Goal: Task Accomplishment & Management: Manage account settings

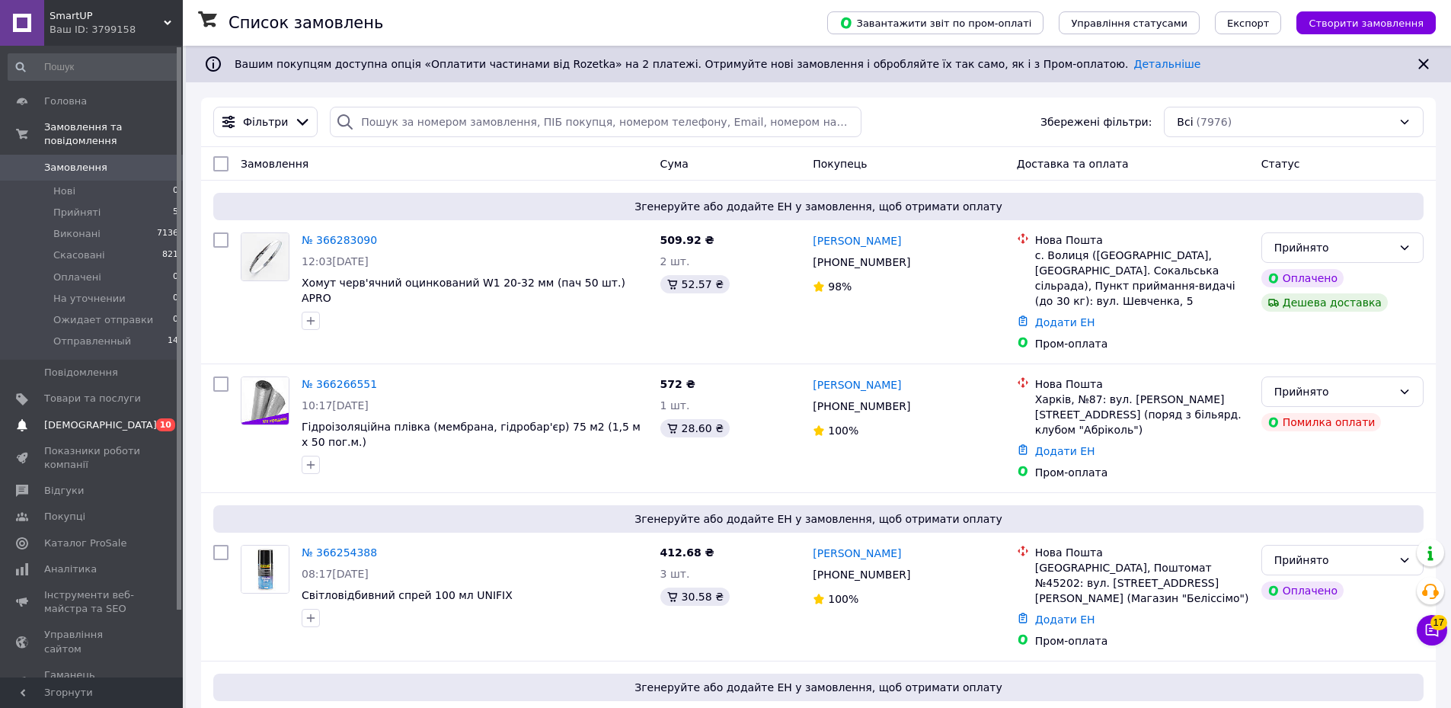
click at [112, 418] on span "[DEMOGRAPHIC_DATA]" at bounding box center [92, 425] width 97 height 14
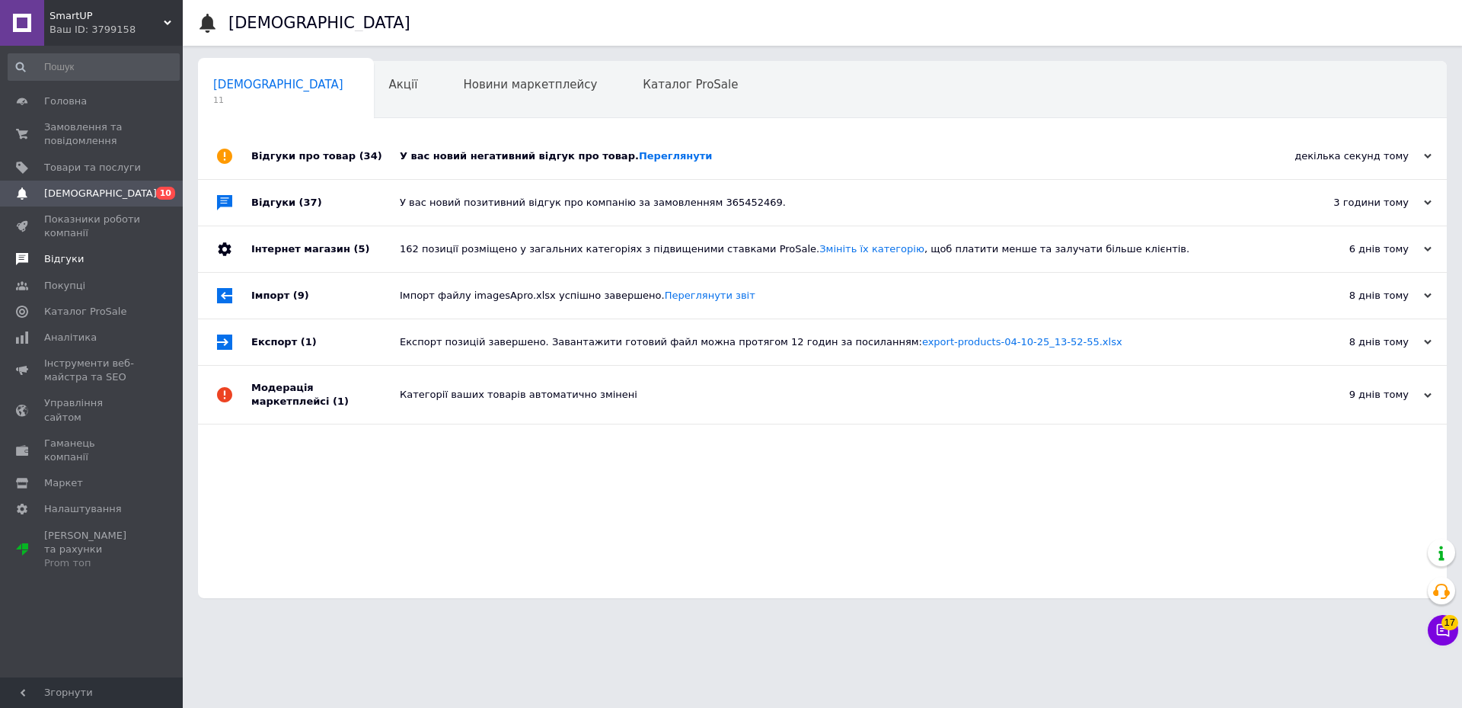
click at [107, 264] on span "Відгуки" at bounding box center [92, 259] width 97 height 14
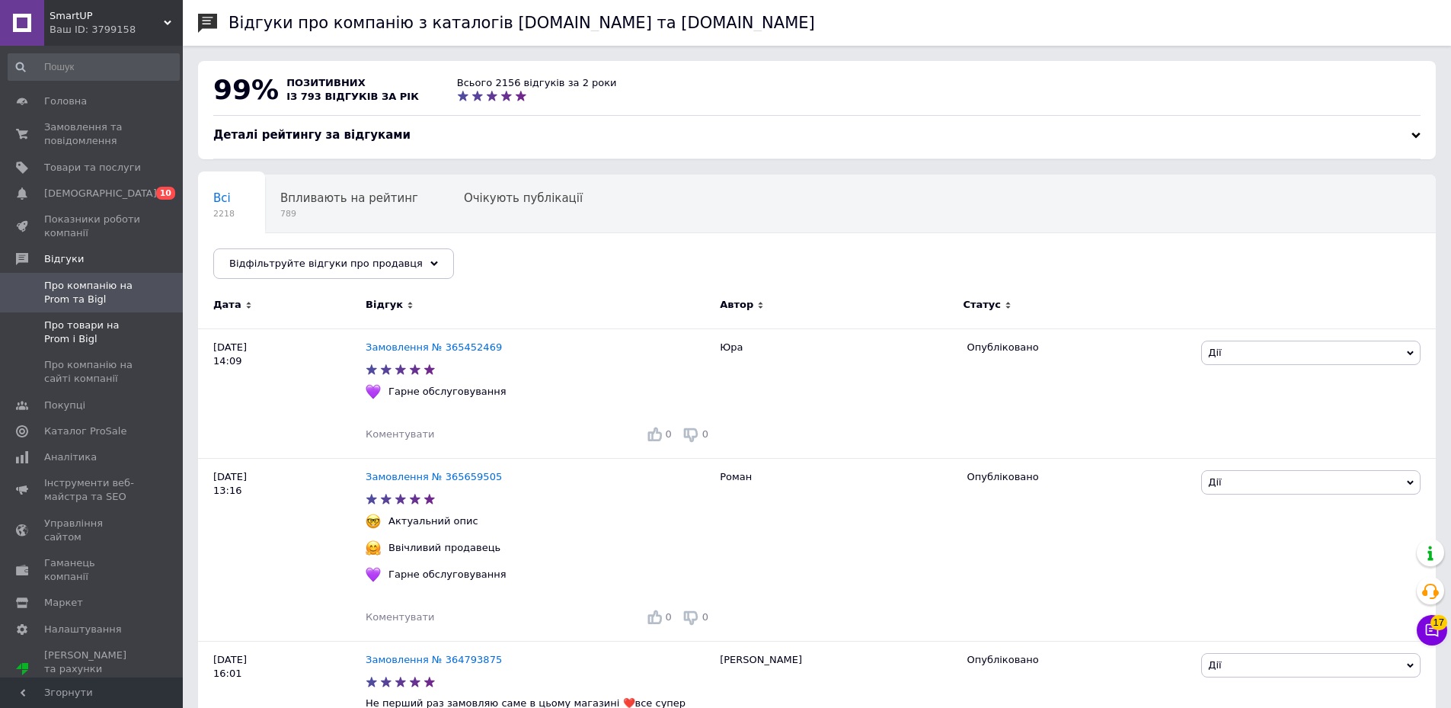
click at [102, 332] on span "Про товари на Prom і Bigl" at bounding box center [92, 331] width 97 height 27
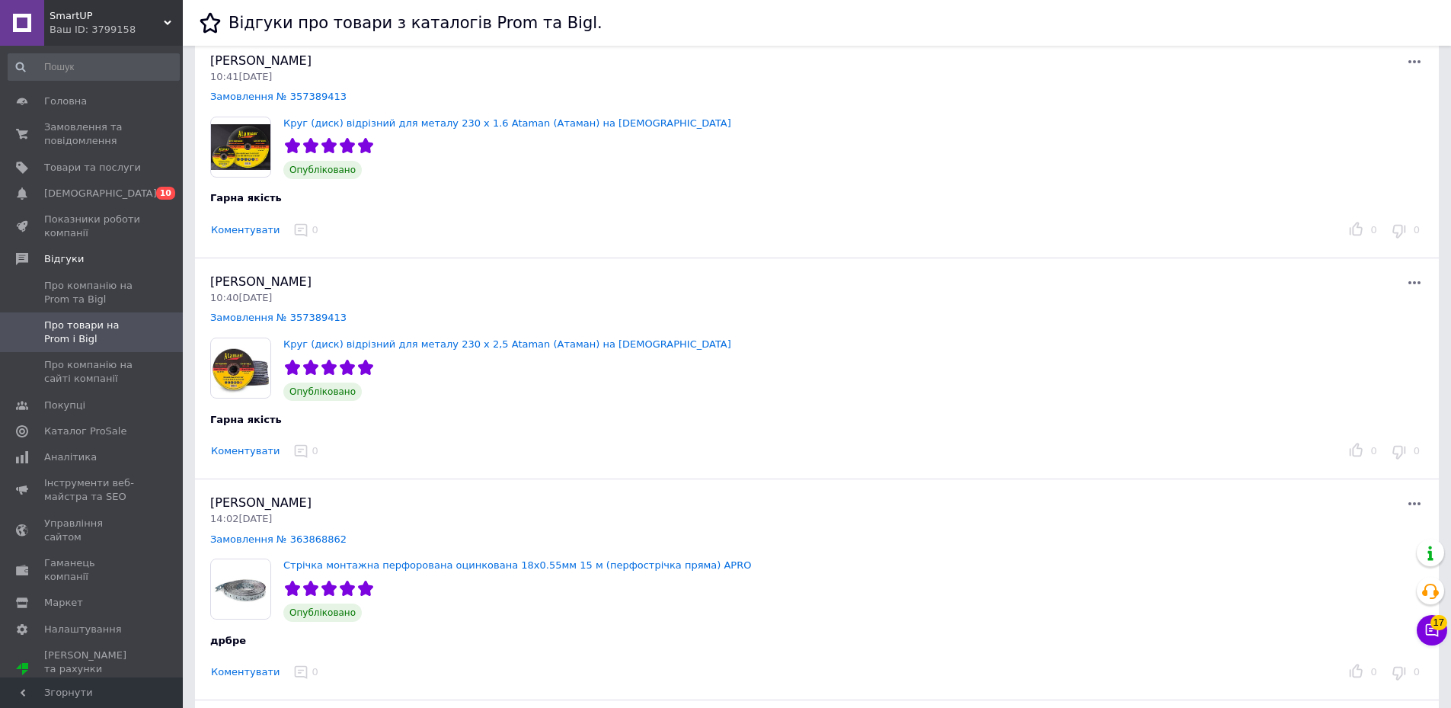
scroll to position [686, 0]
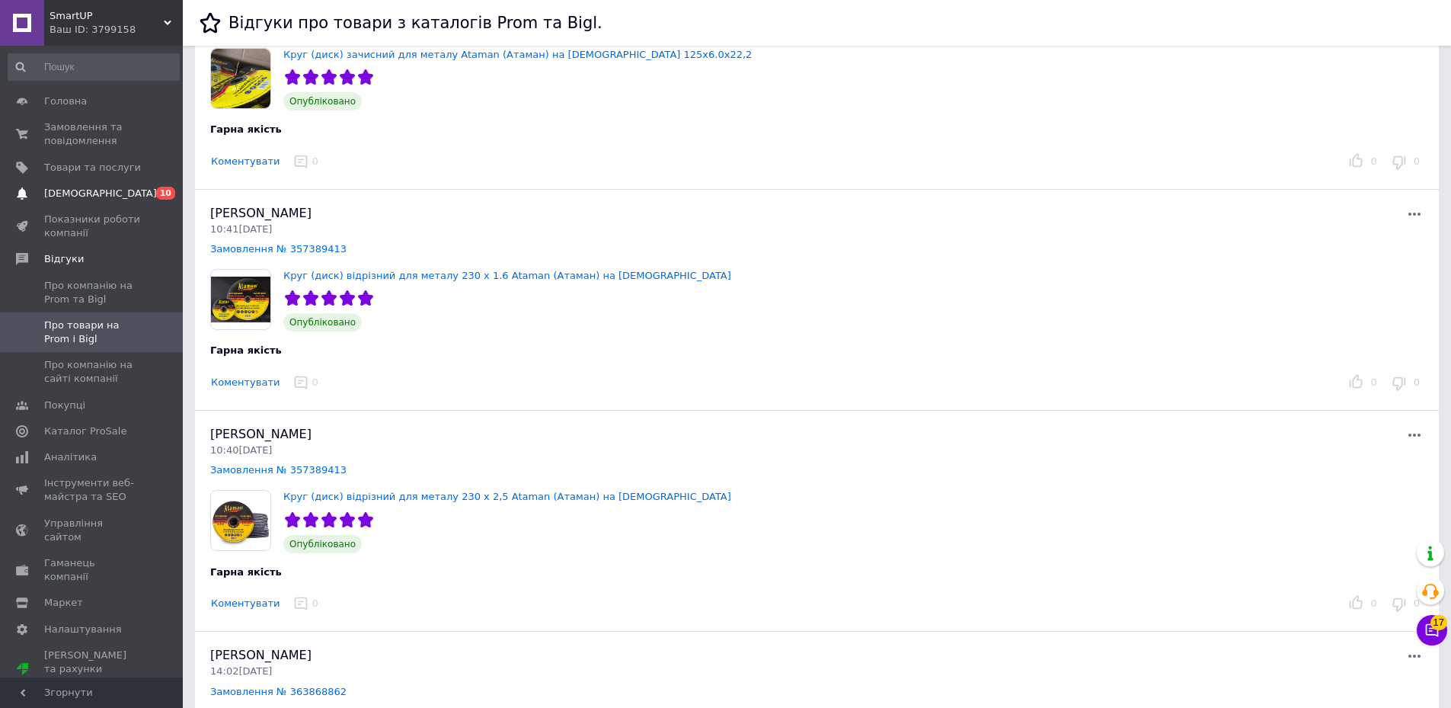
click at [89, 194] on span "[DEMOGRAPHIC_DATA]" at bounding box center [100, 194] width 113 height 14
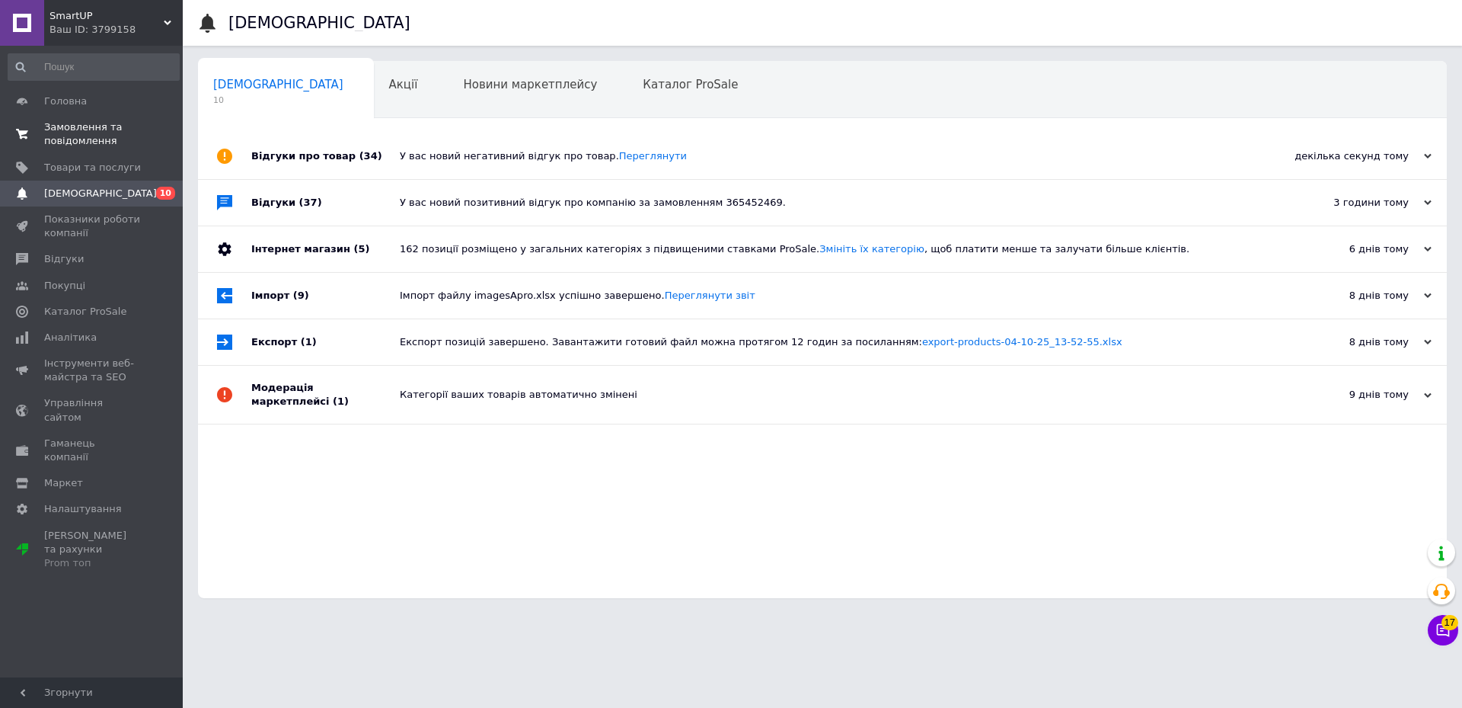
click at [130, 137] on span "Замовлення та повідомлення" at bounding box center [92, 133] width 97 height 27
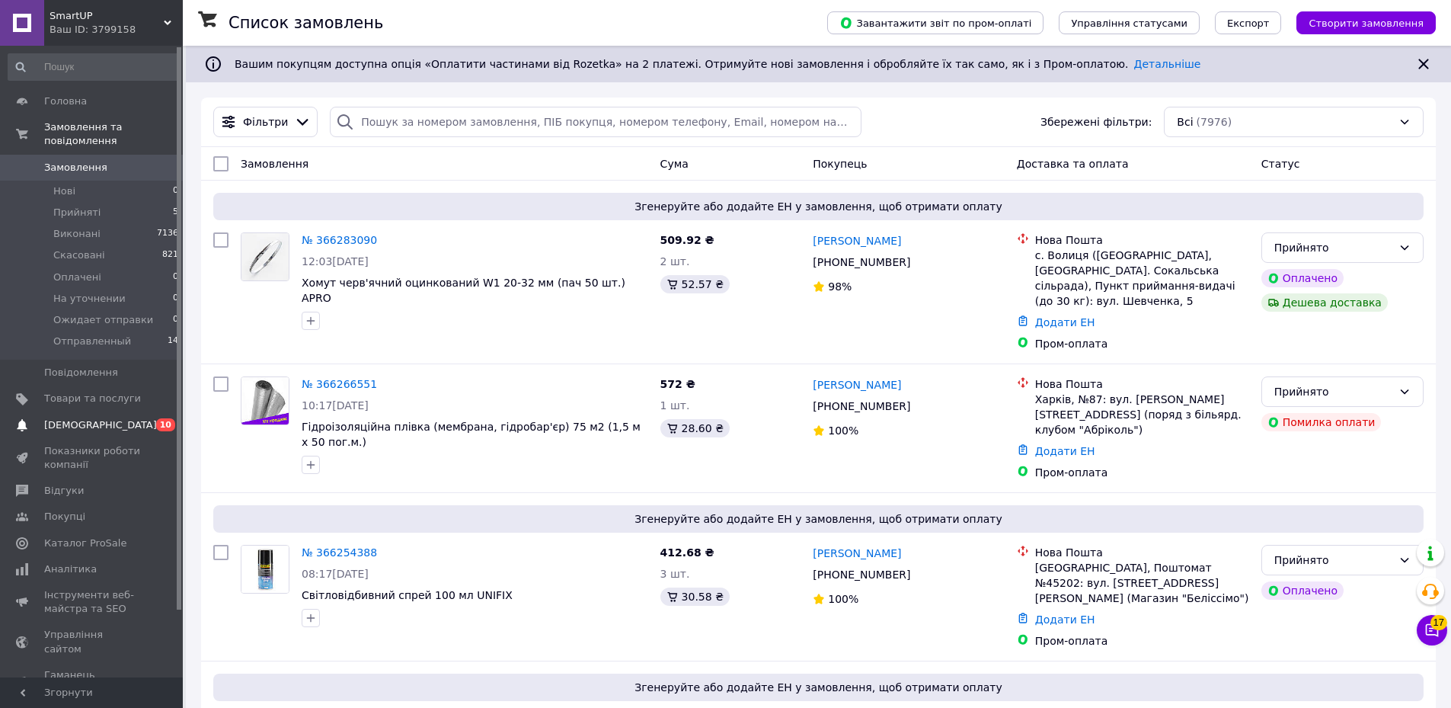
click at [131, 412] on link "[DEMOGRAPHIC_DATA] 0 10" at bounding box center [93, 425] width 187 height 26
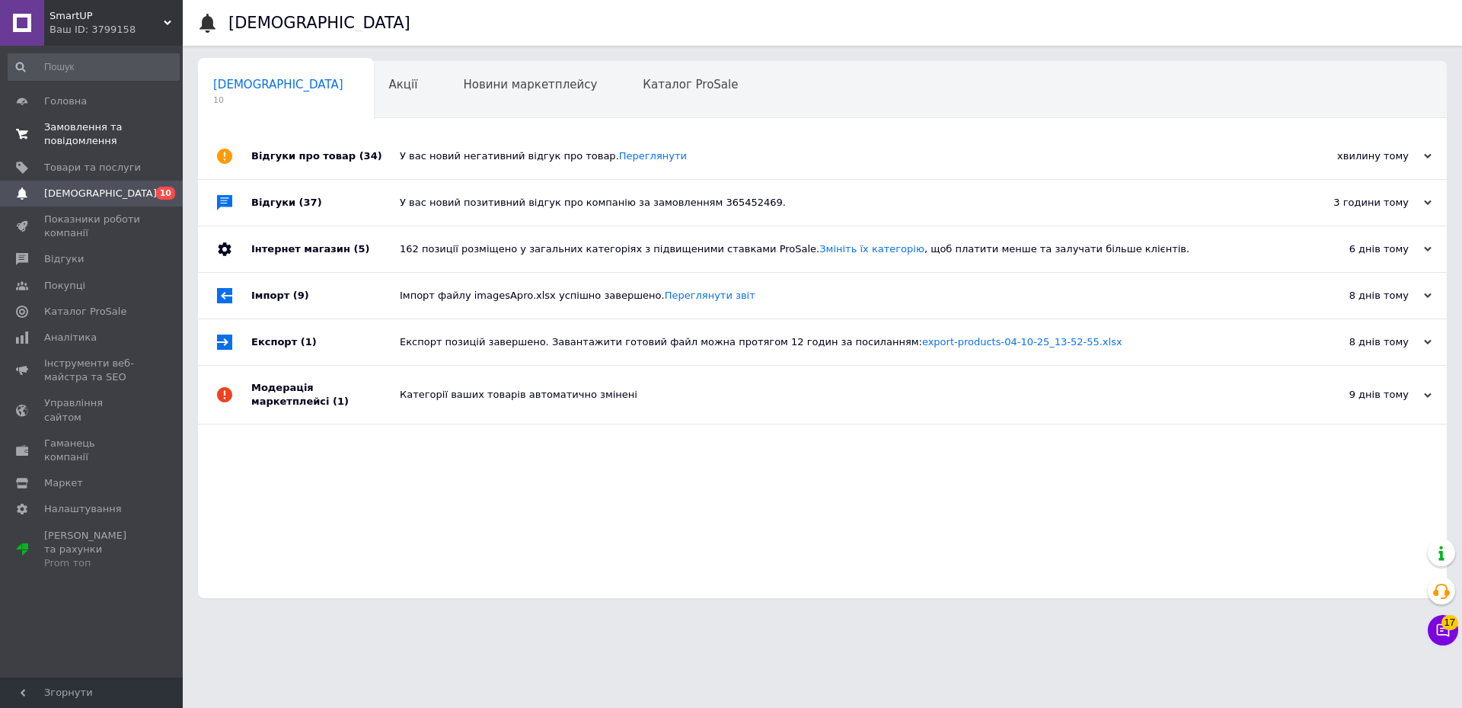
click at [120, 128] on span "Замовлення та повідомлення" at bounding box center [92, 133] width 97 height 27
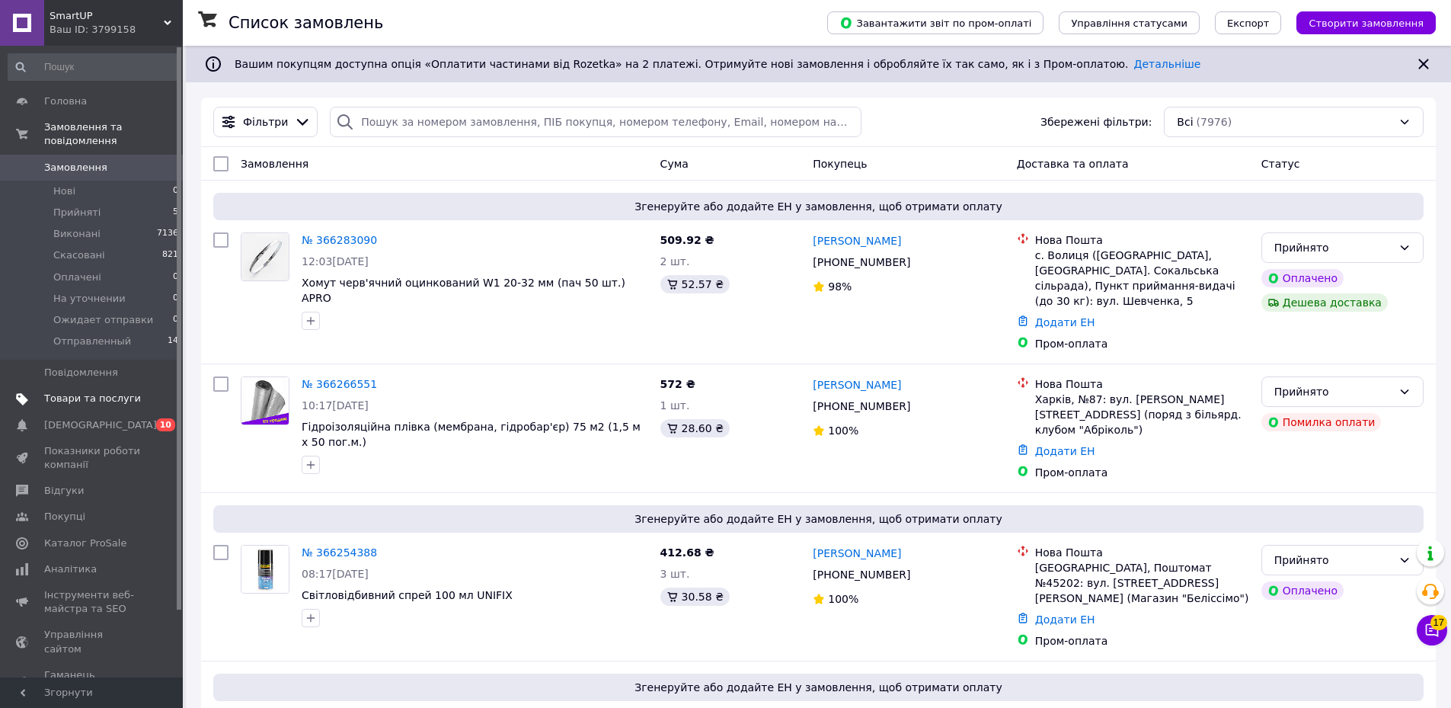
click at [98, 397] on link "Товари та послуги" at bounding box center [93, 398] width 187 height 26
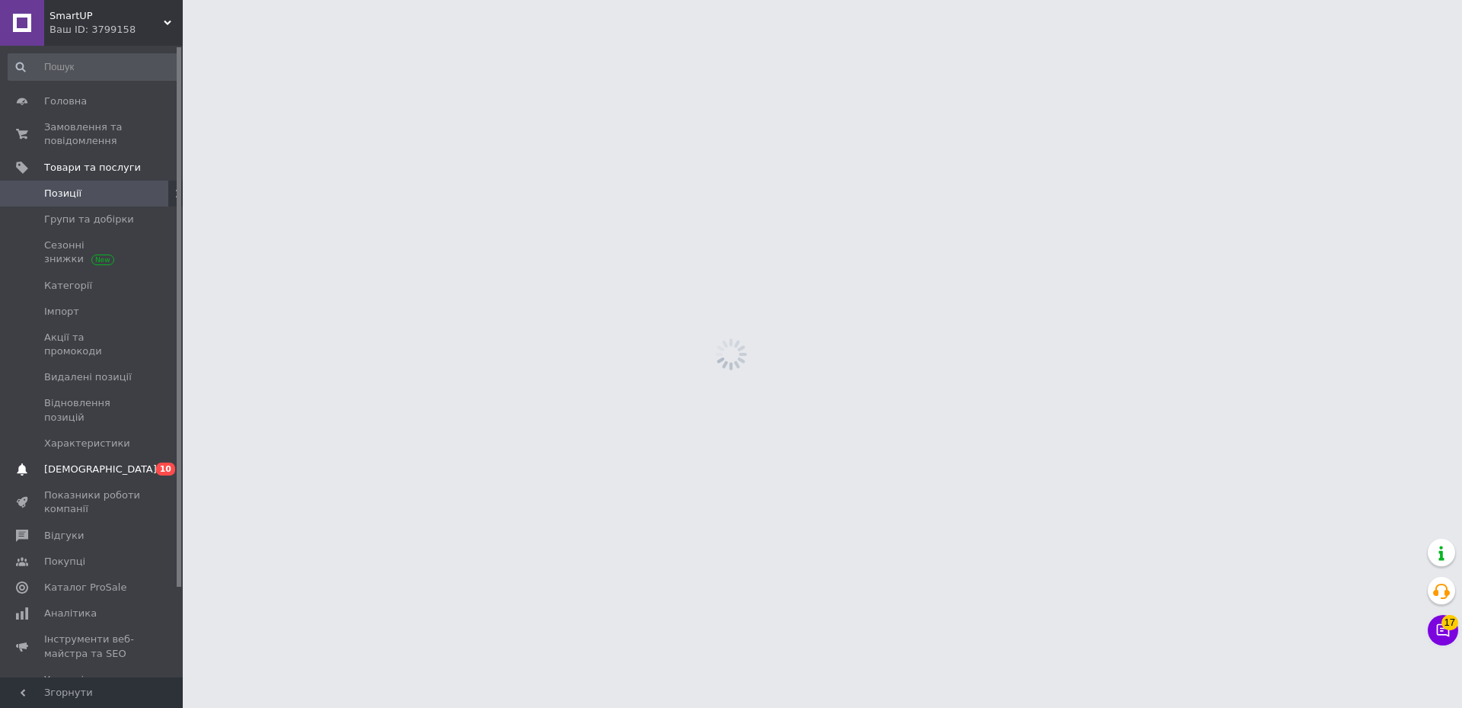
click at [113, 456] on link "[DEMOGRAPHIC_DATA] 0 10" at bounding box center [93, 469] width 187 height 26
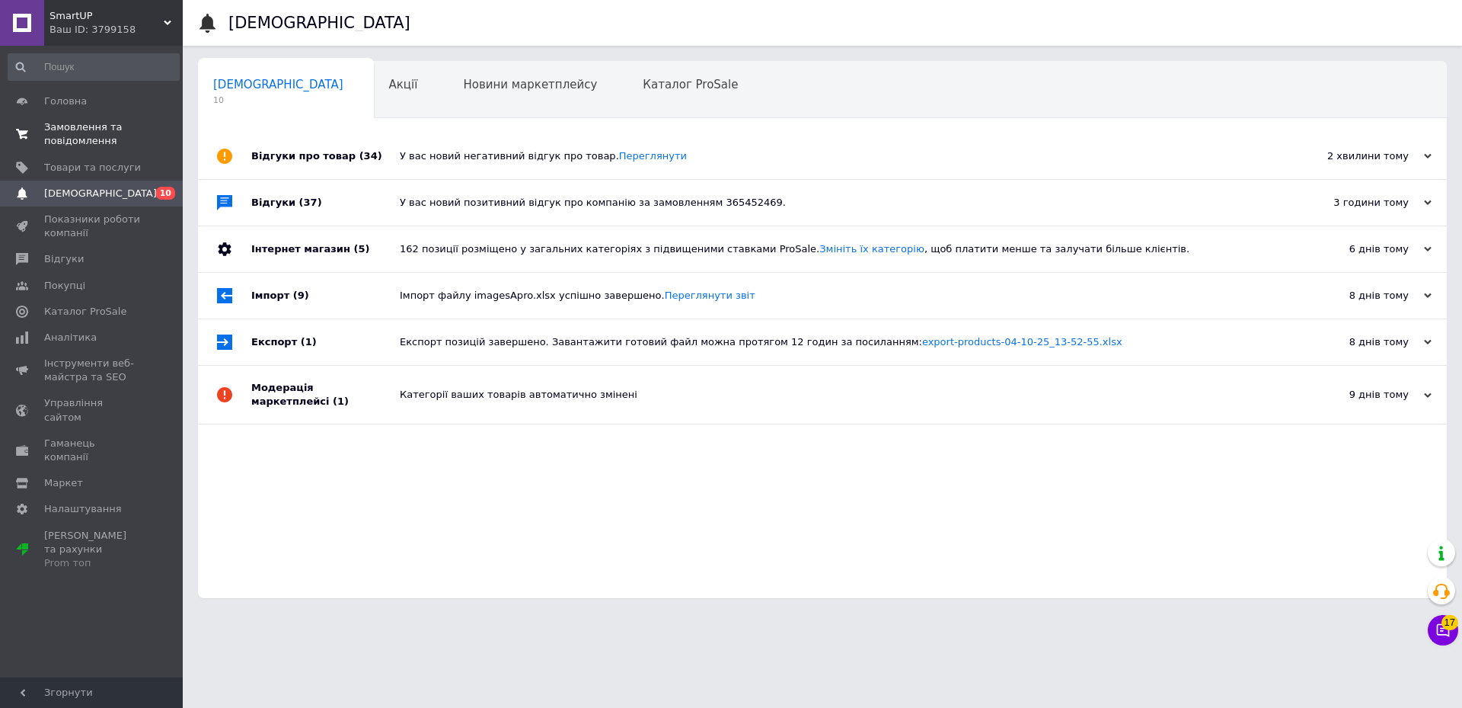
click at [130, 129] on span "Замовлення та повідомлення" at bounding box center [92, 133] width 97 height 27
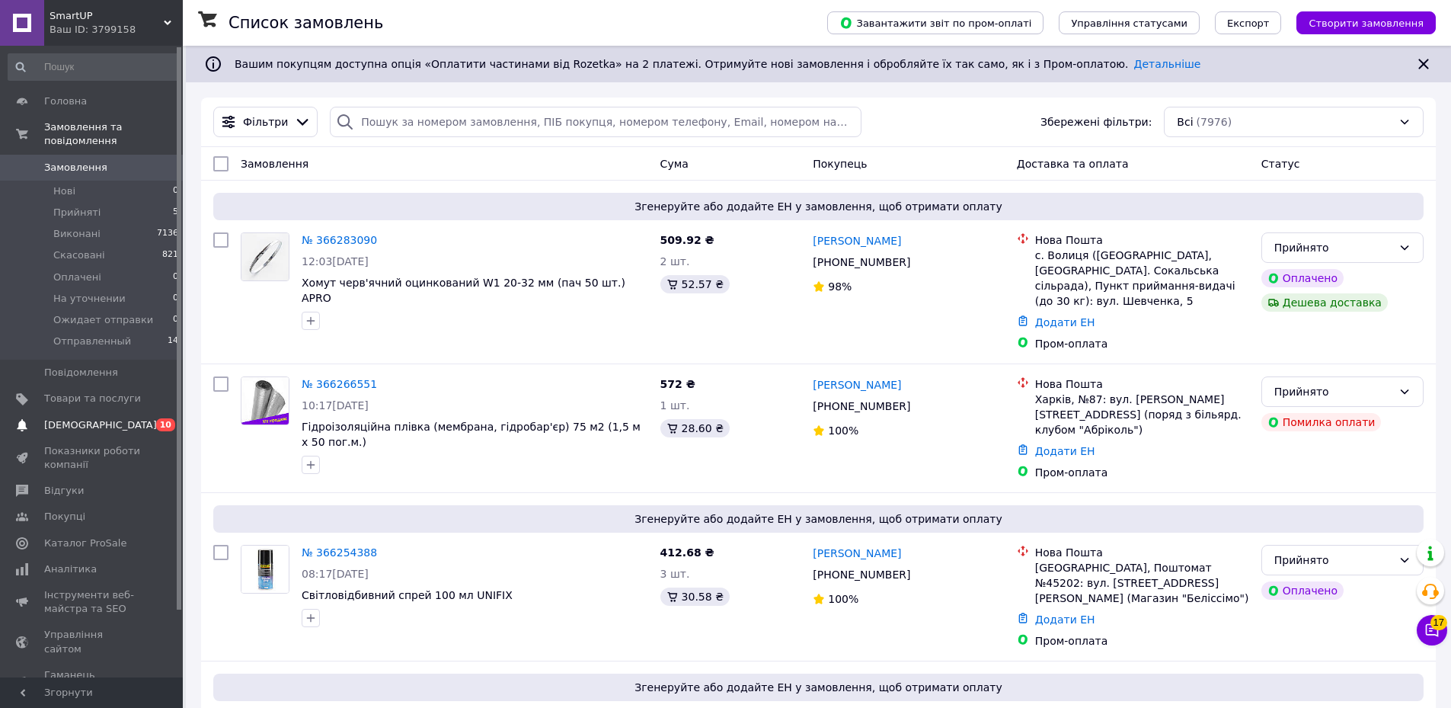
click at [111, 418] on span "[DEMOGRAPHIC_DATA]" at bounding box center [92, 425] width 97 height 14
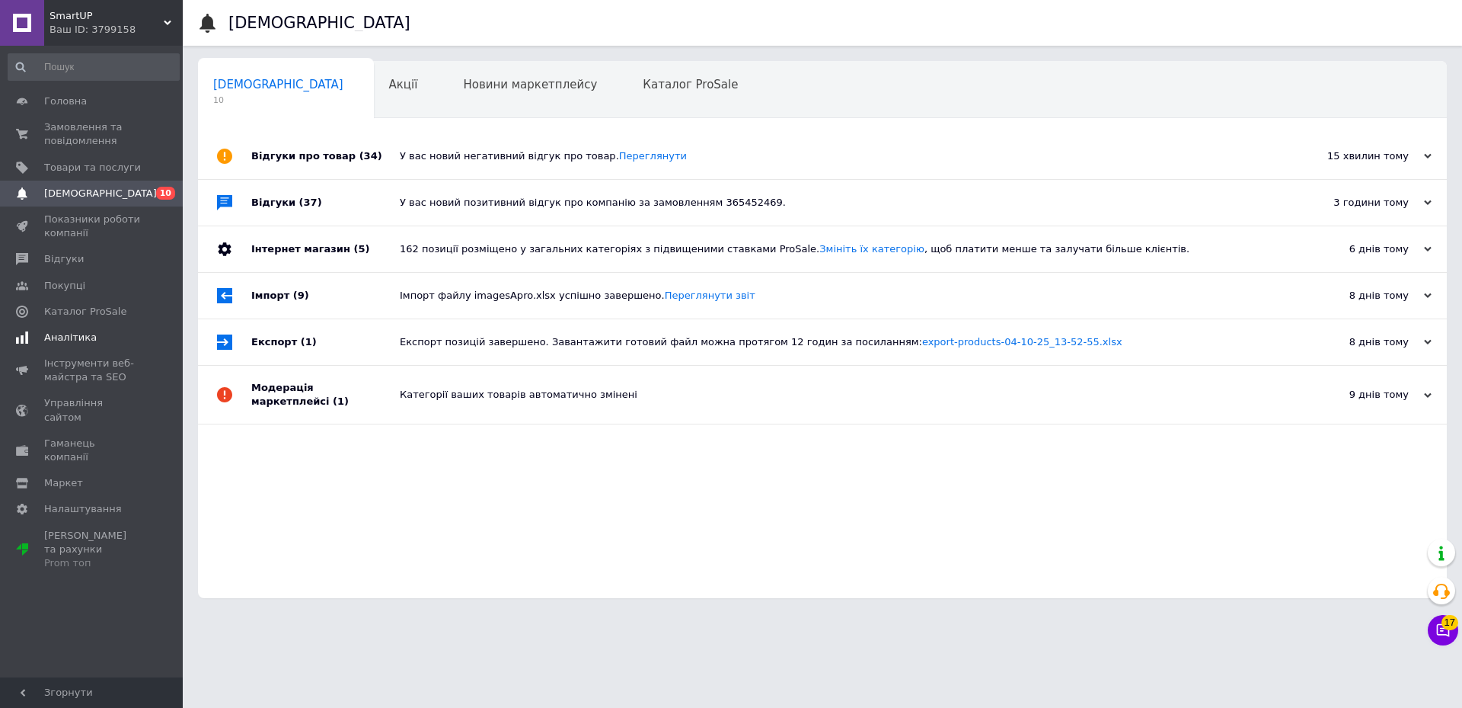
click at [110, 340] on span "Аналітика" at bounding box center [92, 338] width 97 height 14
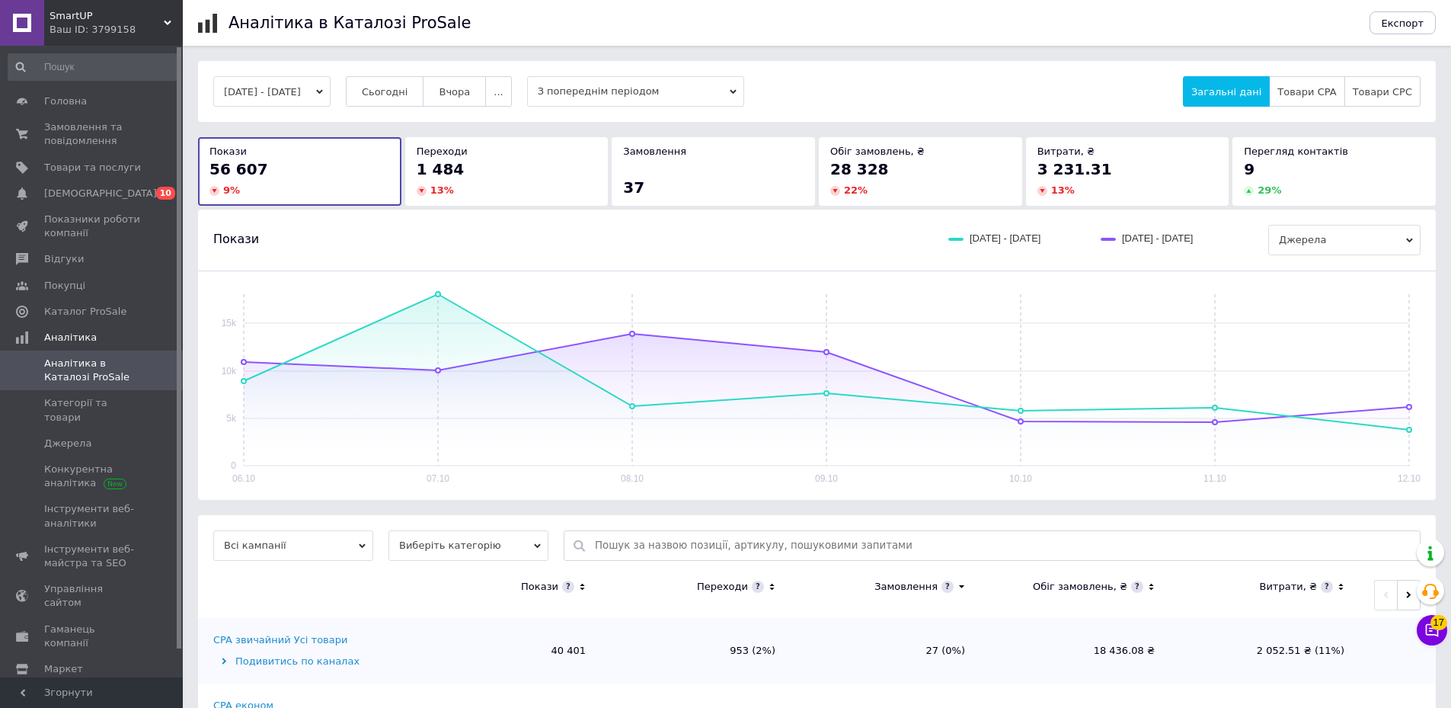
click at [478, 179] on div "1 484" at bounding box center [507, 168] width 181 height 21
